Goal: Check status: Check status

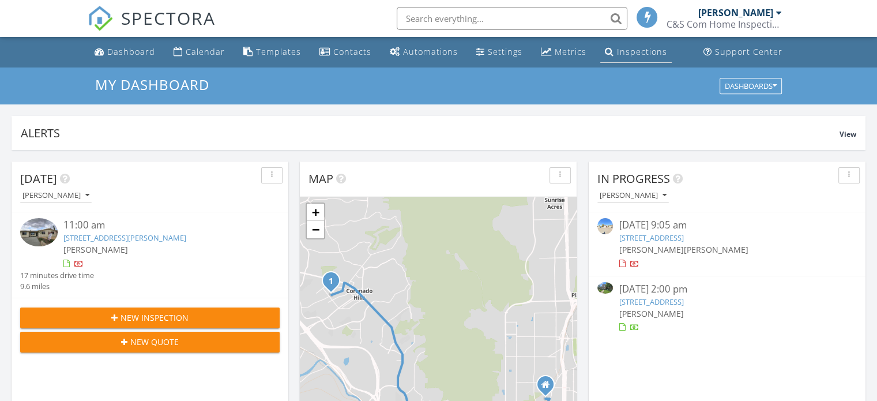
click at [624, 50] on div "Inspections" at bounding box center [642, 51] width 50 height 11
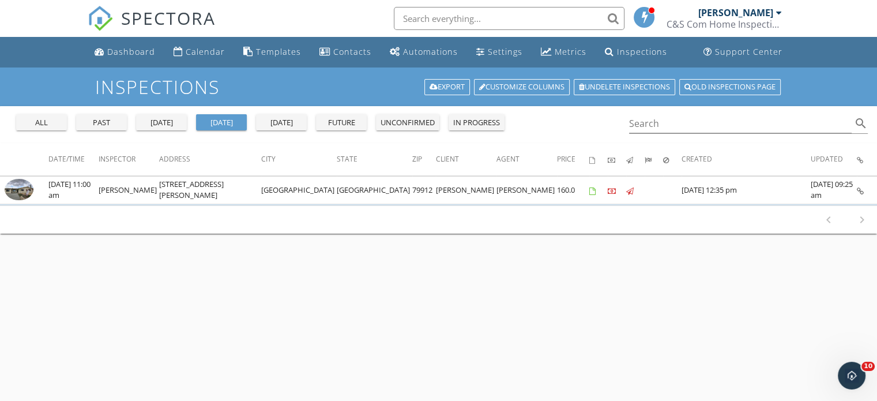
click at [28, 115] on button "all" at bounding box center [41, 122] width 51 height 16
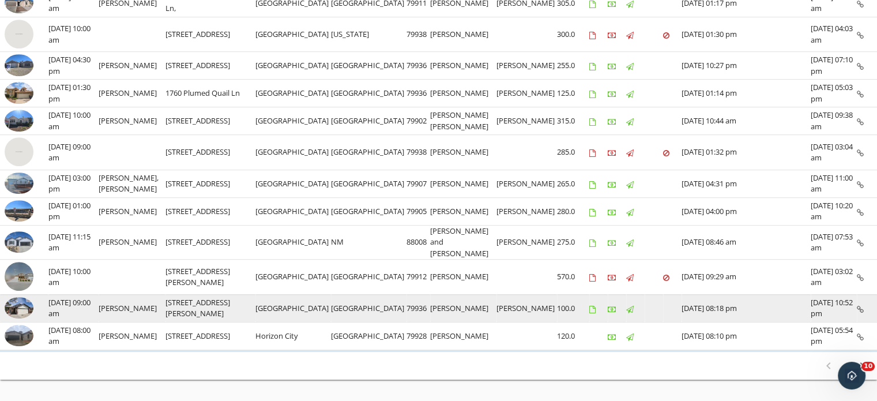
scroll to position [595, 0]
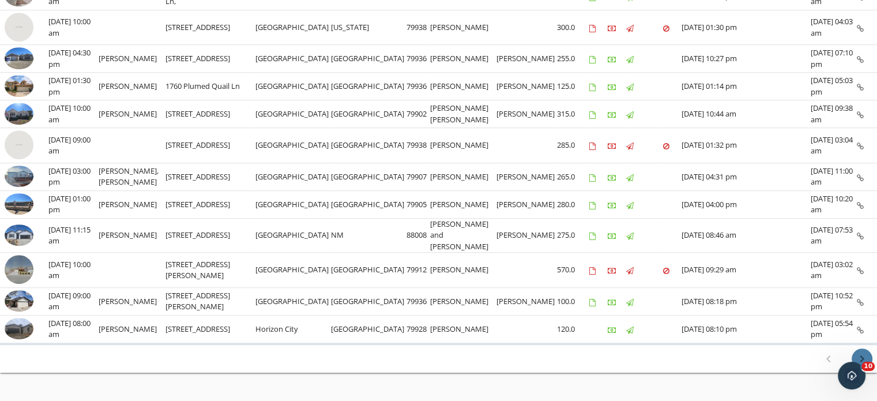
click at [858, 352] on icon "chevron_right" at bounding box center [862, 359] width 14 height 14
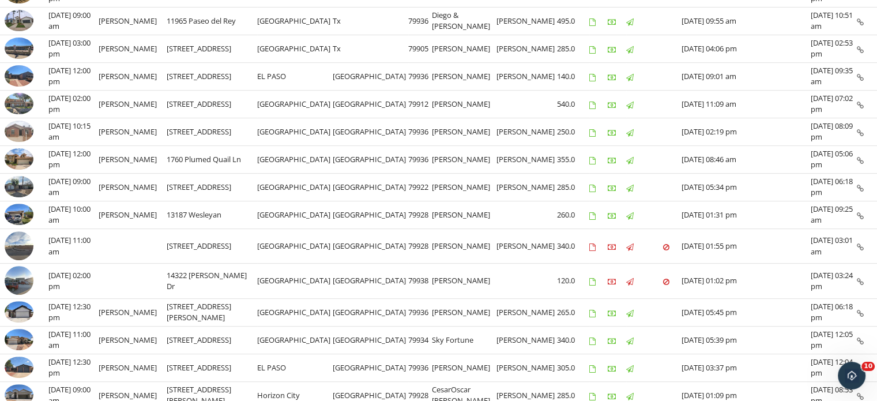
scroll to position [404, 0]
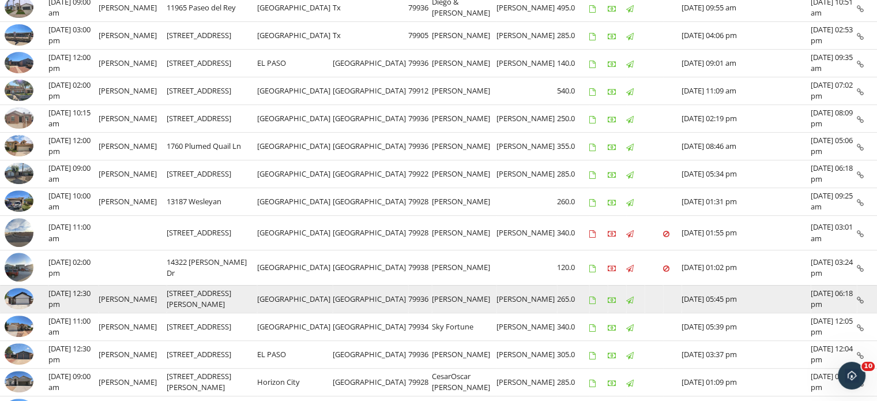
click at [10, 295] on img at bounding box center [19, 299] width 29 height 22
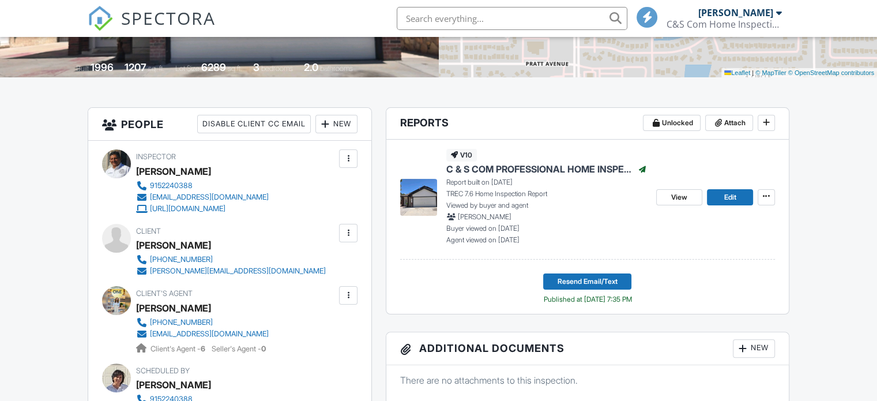
scroll to position [231, 0]
click at [686, 196] on span "View" at bounding box center [679, 197] width 16 height 12
